Goal: Task Accomplishment & Management: Manage account settings

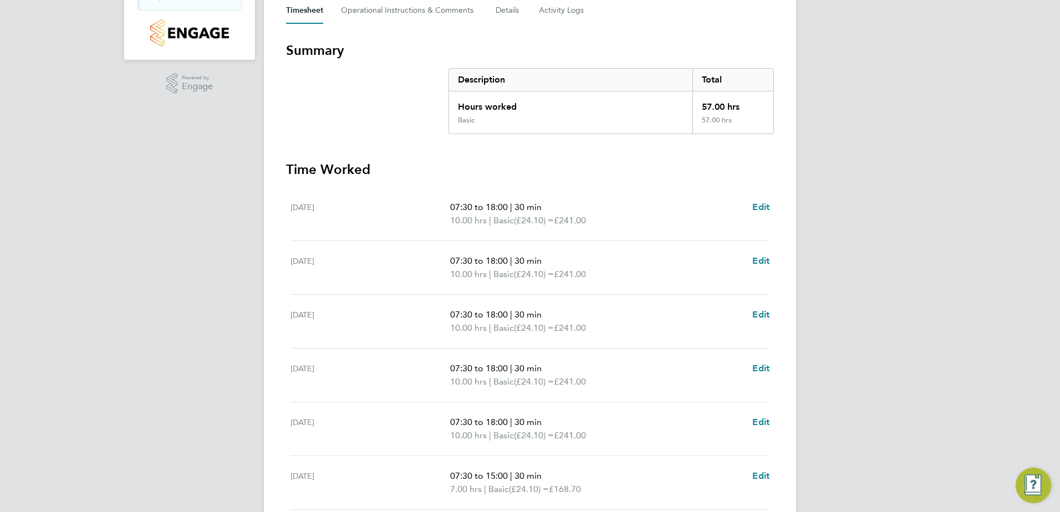
scroll to position [277, 0]
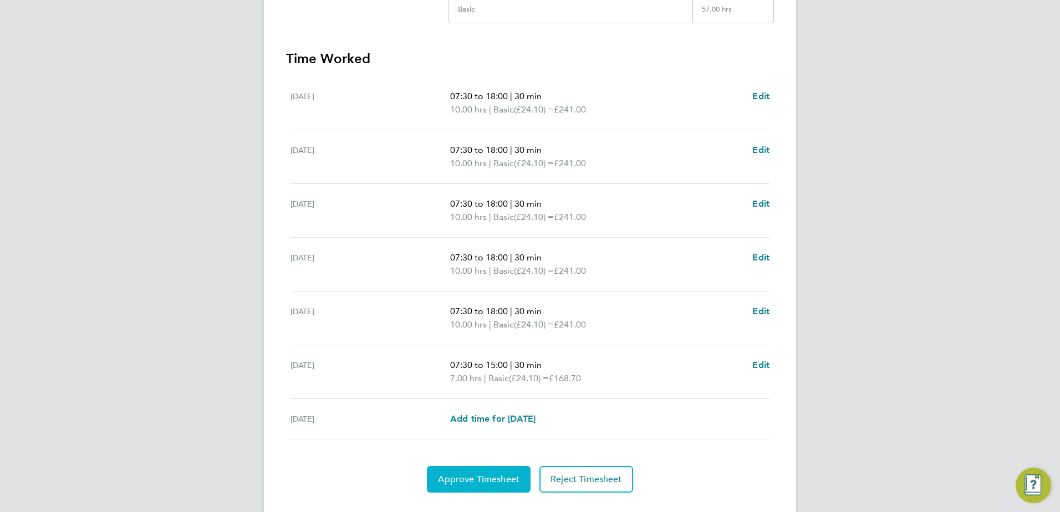
click at [489, 482] on span "Approve Timesheet" at bounding box center [478, 479] width 81 height 11
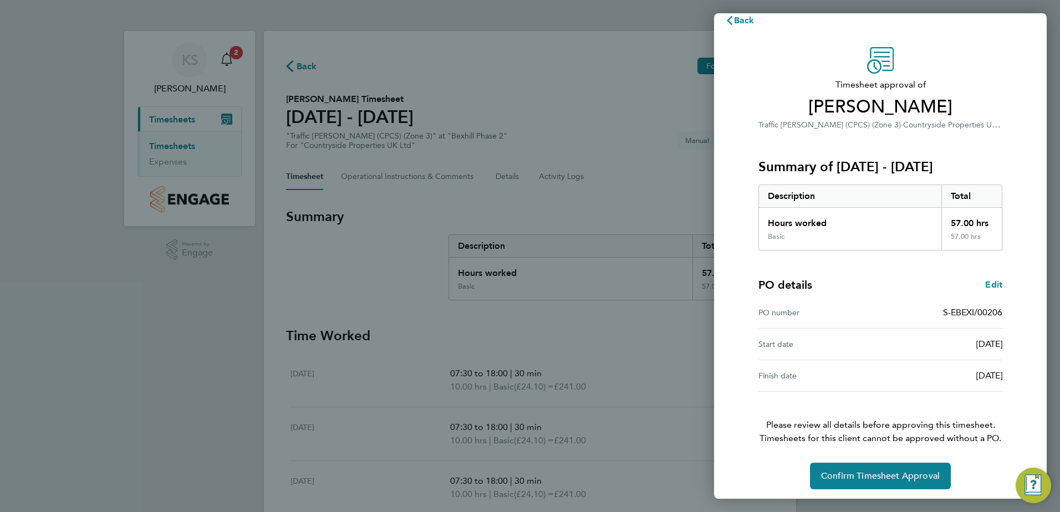
scroll to position [19, 0]
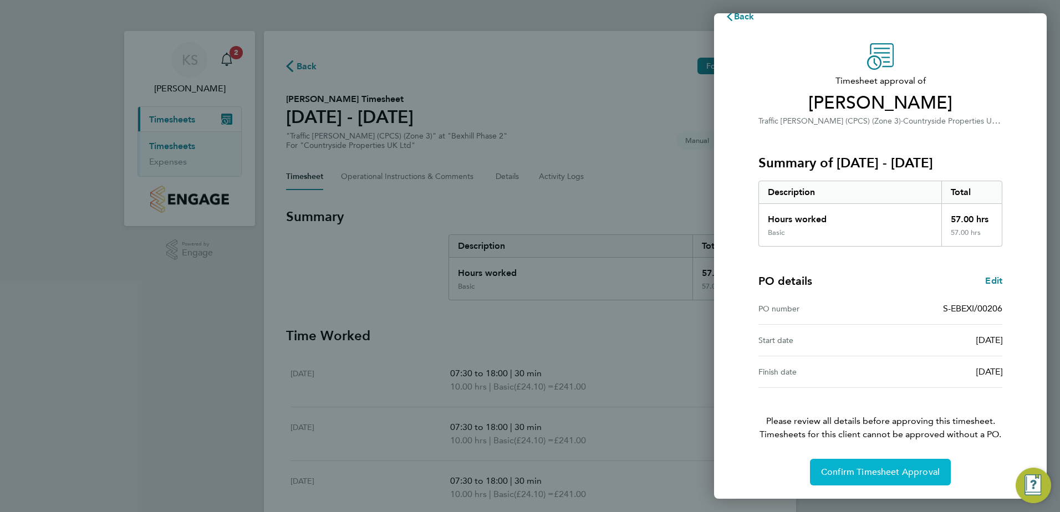
click at [873, 465] on button "Confirm Timesheet Approval" at bounding box center [880, 472] width 141 height 27
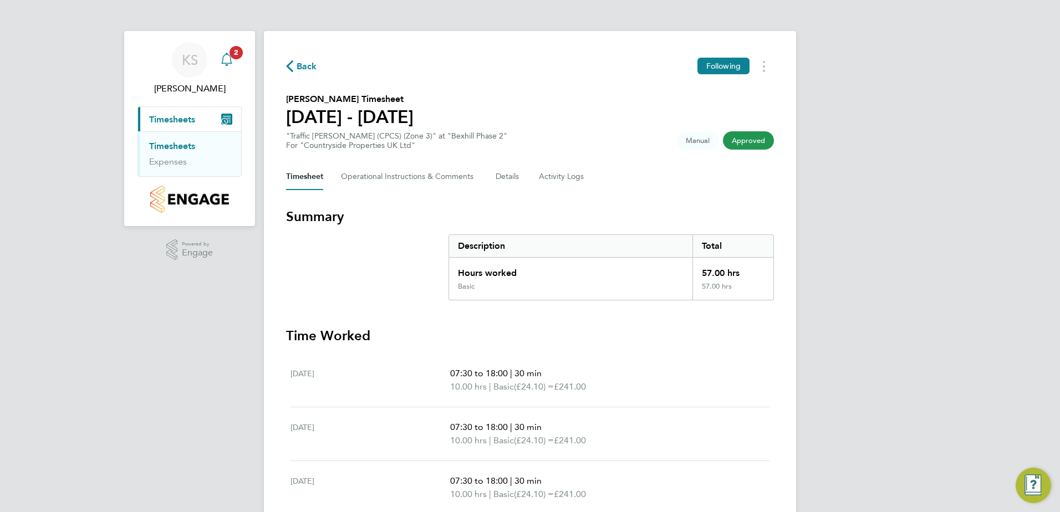
click at [224, 55] on icon "Main navigation" at bounding box center [226, 58] width 11 height 11
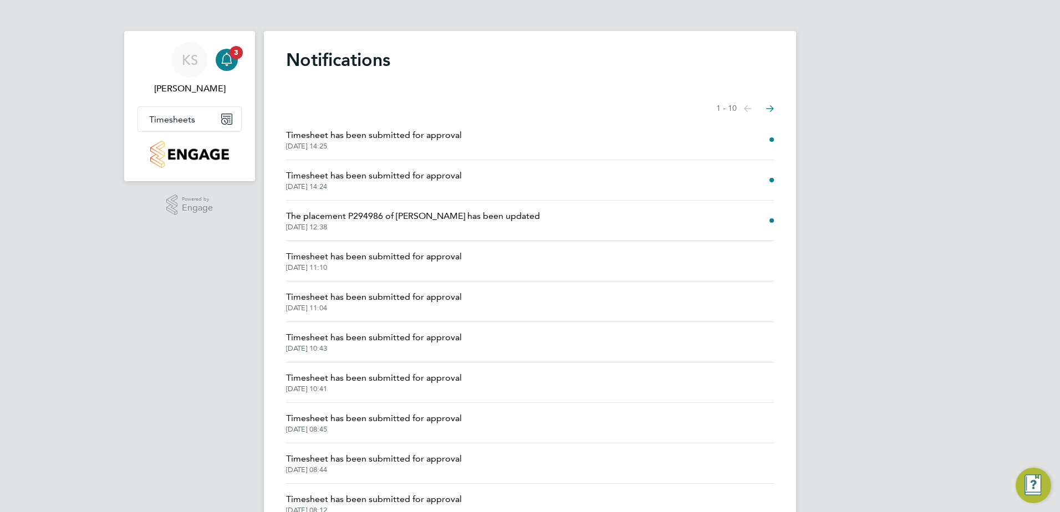
click at [386, 180] on span "Timesheet has been submitted for approval" at bounding box center [374, 175] width 176 height 13
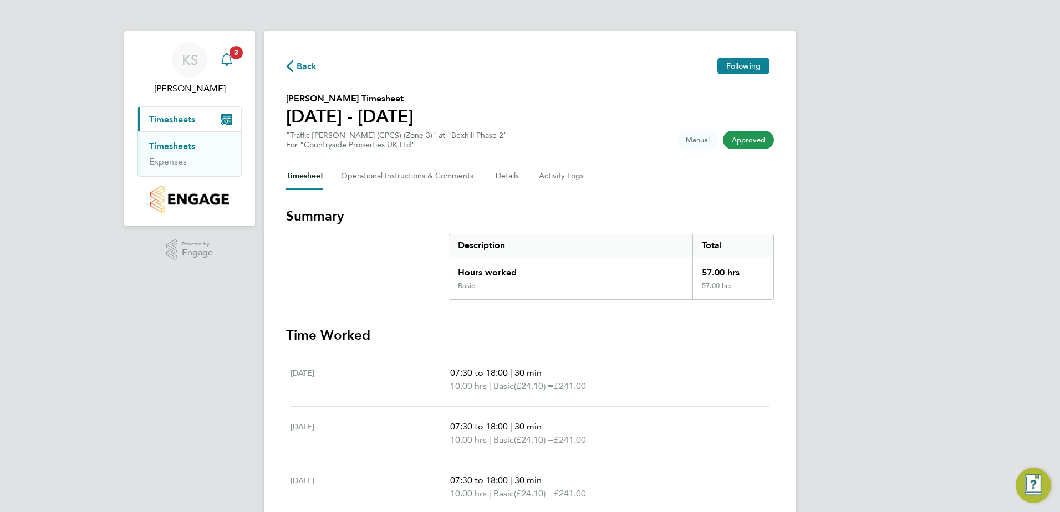
click at [228, 55] on icon "Main navigation" at bounding box center [226, 59] width 13 height 13
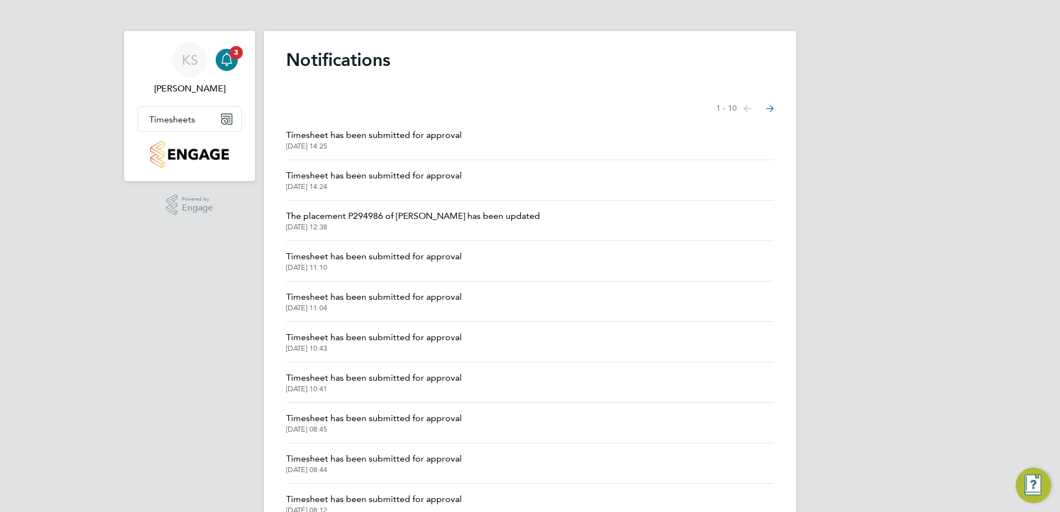
click at [370, 134] on span "Timesheet has been submitted for approval" at bounding box center [374, 135] width 176 height 13
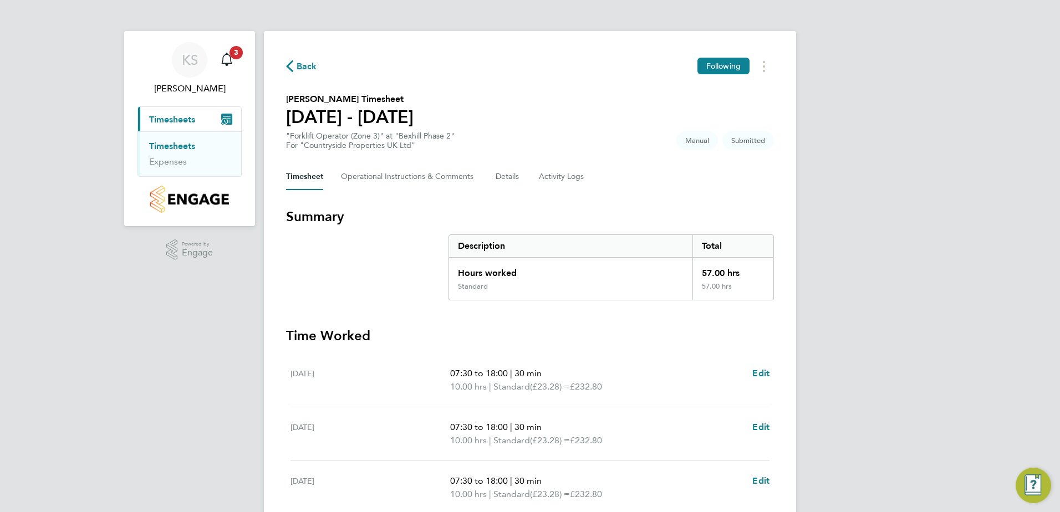
scroll to position [277, 0]
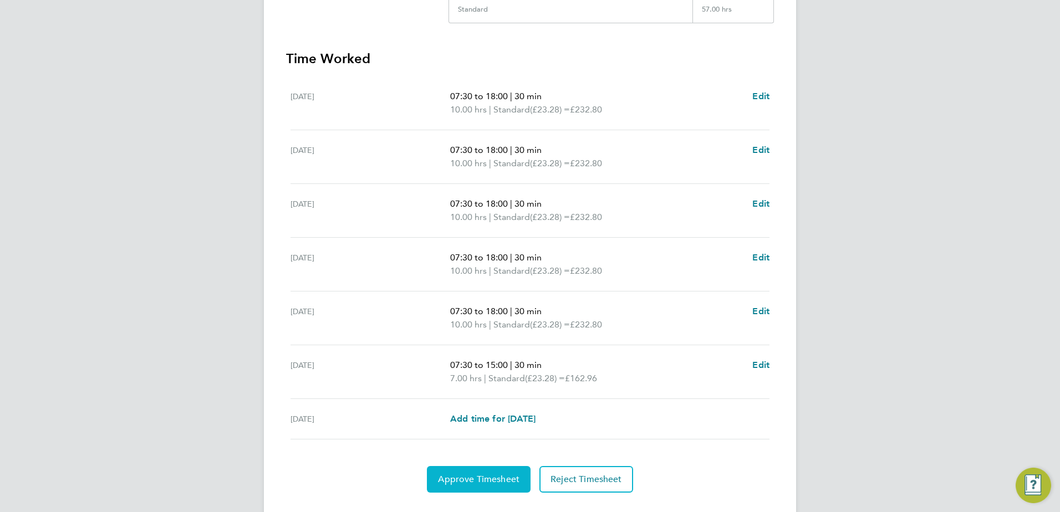
click at [491, 477] on span "Approve Timesheet" at bounding box center [478, 479] width 81 height 11
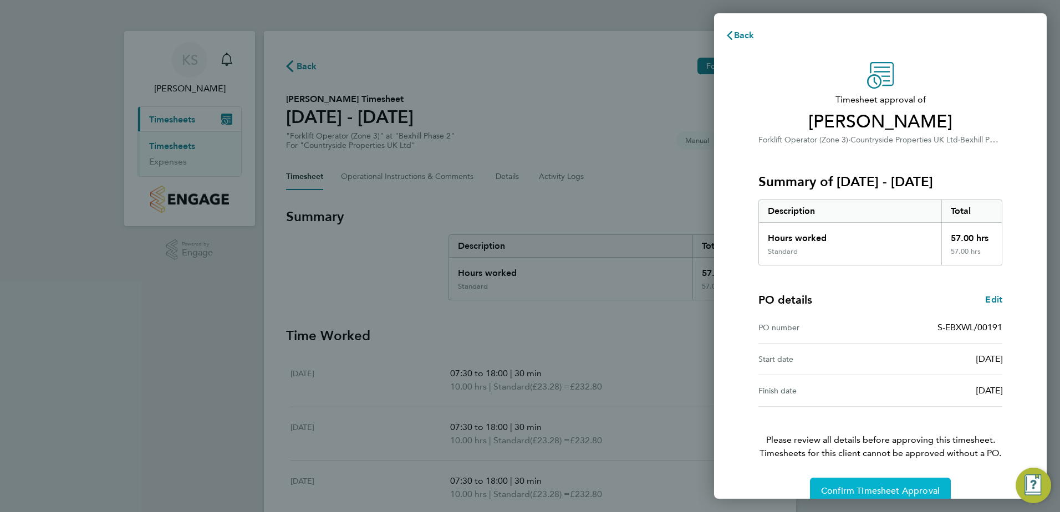
click at [859, 492] on span "Confirm Timesheet Approval" at bounding box center [880, 490] width 119 height 11
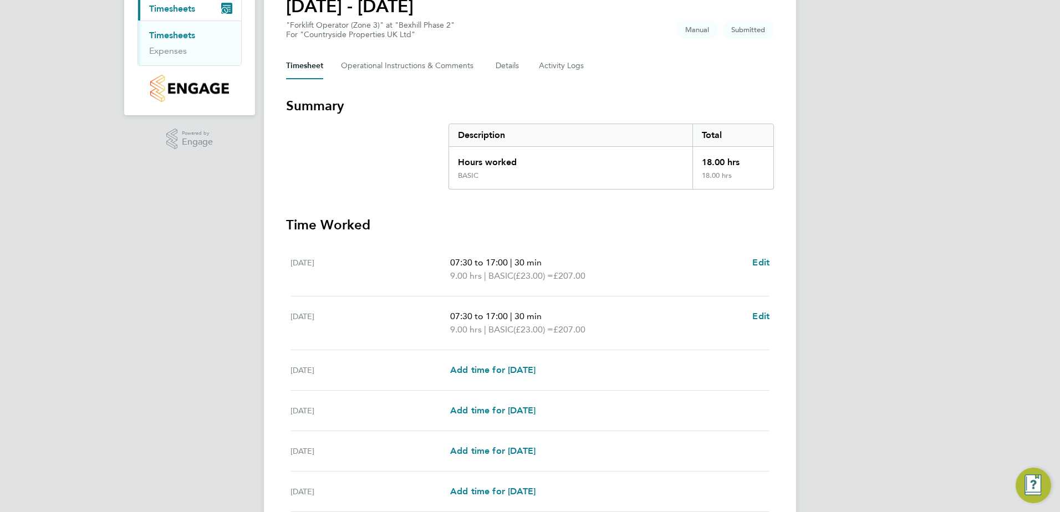
scroll to position [249, 0]
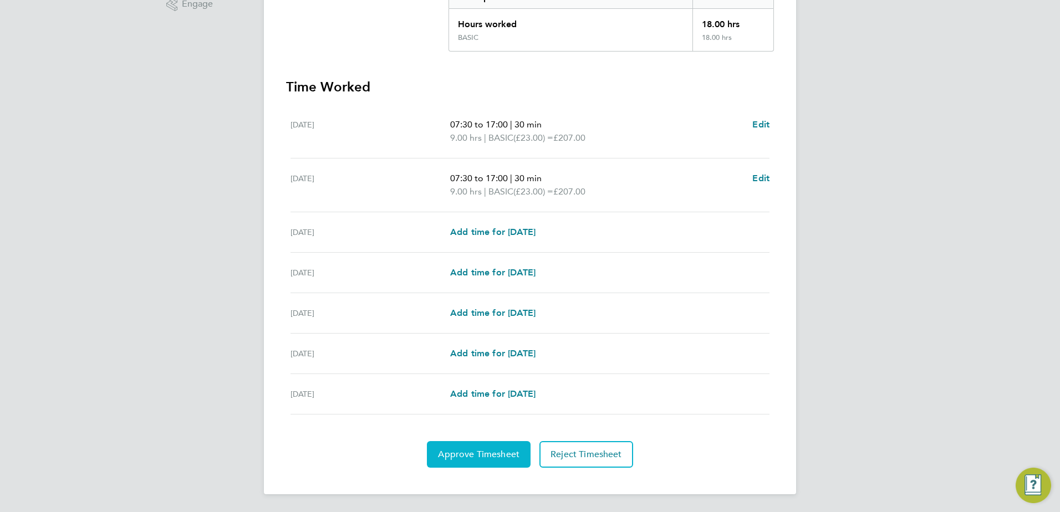
click at [451, 453] on span "Approve Timesheet" at bounding box center [478, 454] width 81 height 11
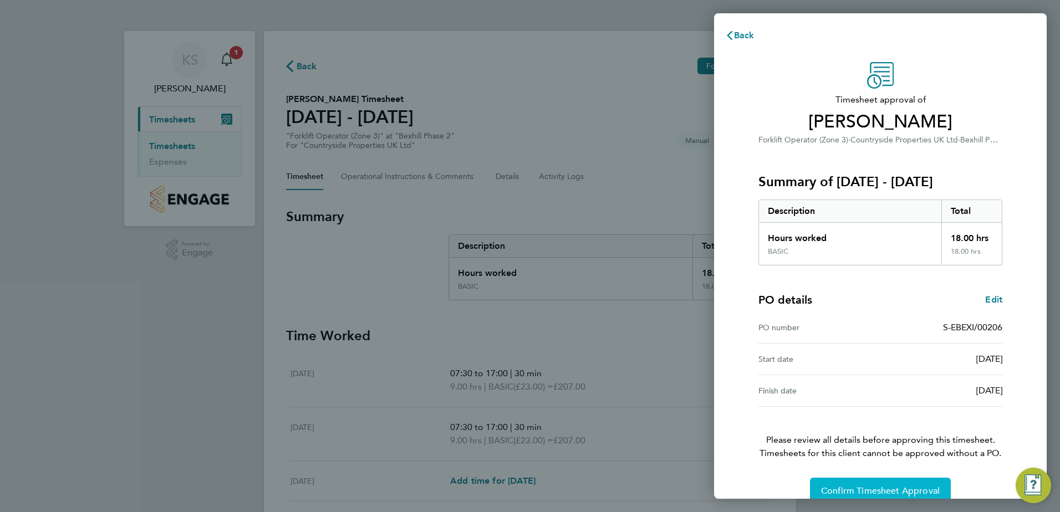
click at [875, 489] on span "Confirm Timesheet Approval" at bounding box center [880, 490] width 119 height 11
